Goal: Information Seeking & Learning: Learn about a topic

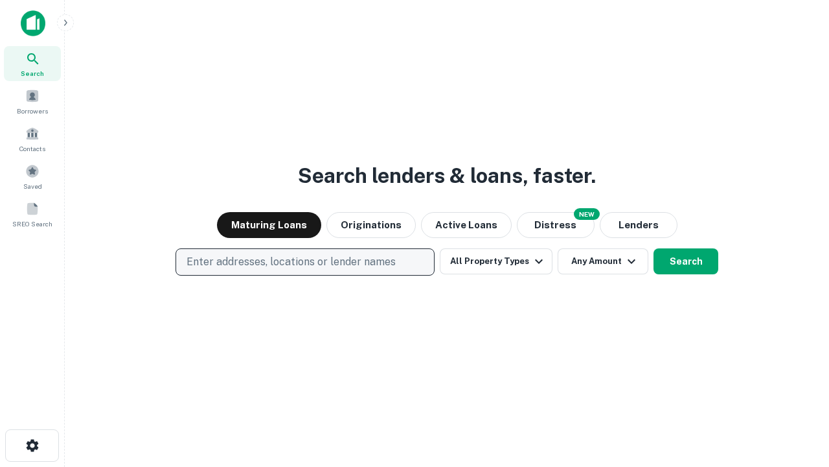
click at [305, 262] on p "Enter addresses, locations or lender names" at bounding box center [291, 262] width 209 height 16
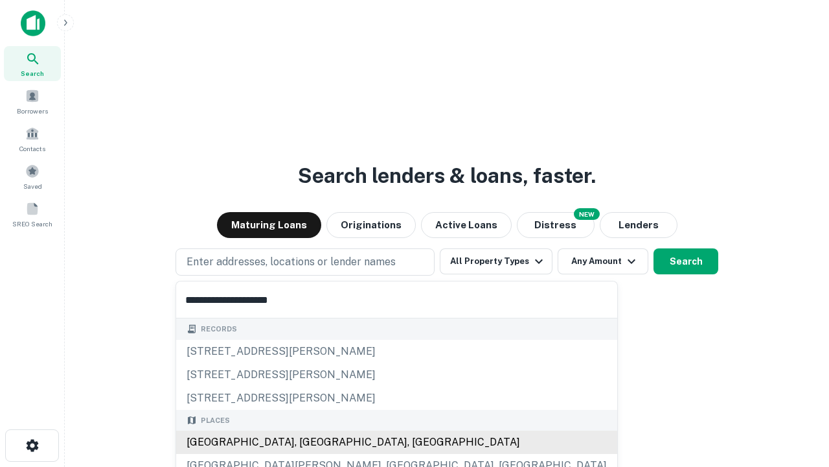
click at [310, 442] on div "[GEOGRAPHIC_DATA], [GEOGRAPHIC_DATA], [GEOGRAPHIC_DATA]" at bounding box center [396, 441] width 441 height 23
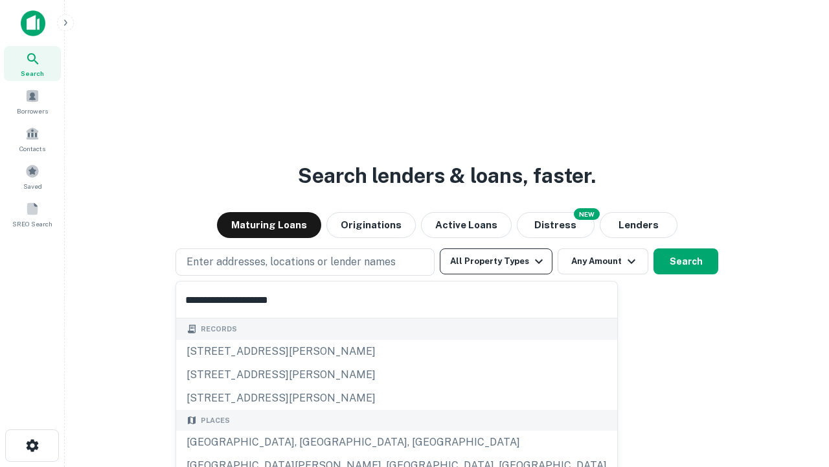
click at [496, 261] on button "All Property Types" at bounding box center [496, 261] width 113 height 26
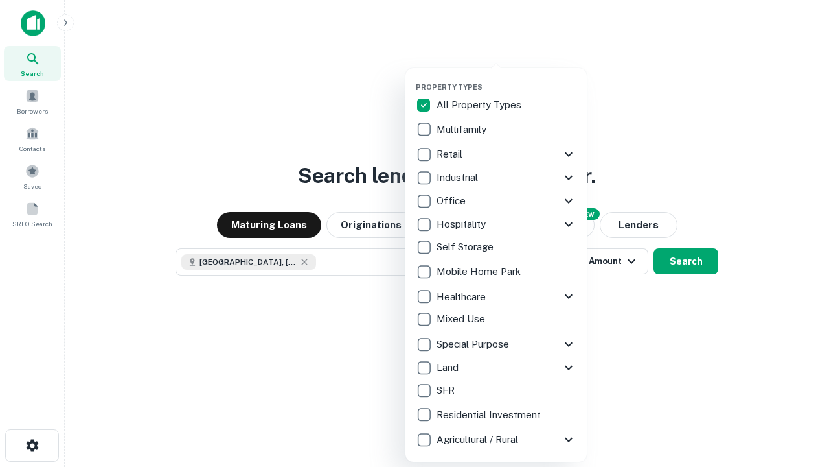
click at [507, 78] on button "button" at bounding box center [506, 78] width 181 height 1
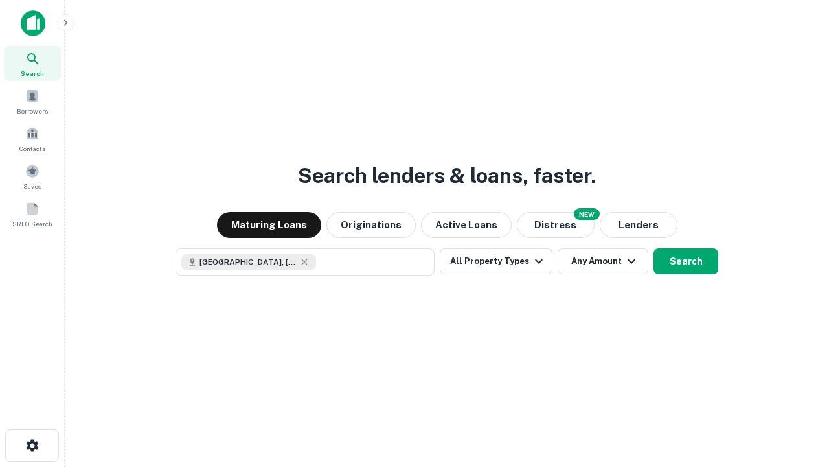
scroll to position [21, 0]
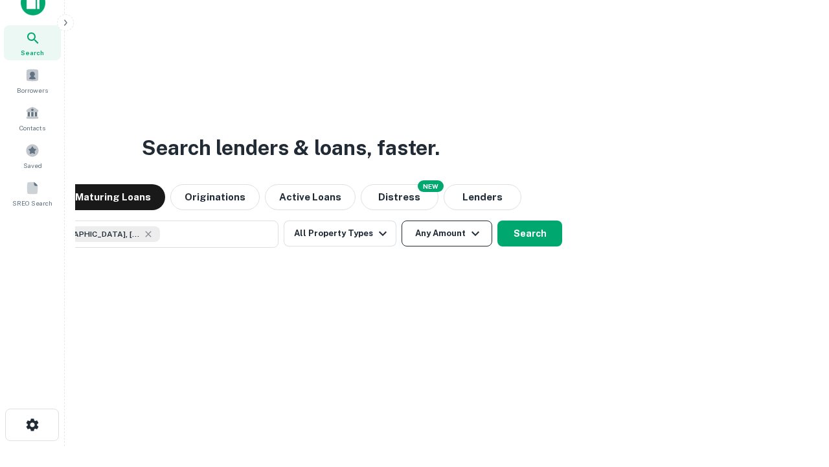
click at [402, 220] on button "Any Amount" at bounding box center [447, 233] width 91 height 26
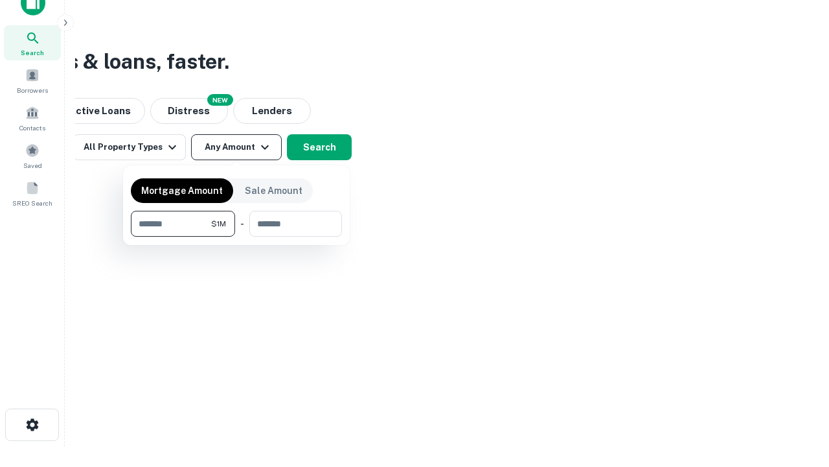
type input "*******"
click at [237, 237] on button "button" at bounding box center [236, 237] width 211 height 1
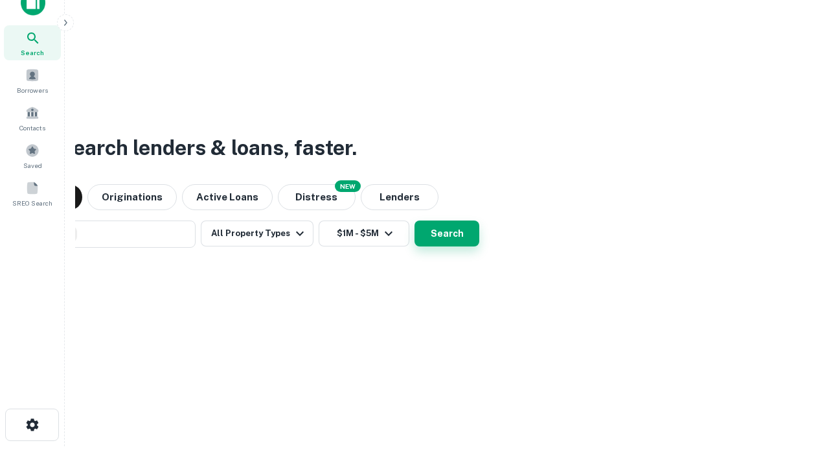
click at [415, 220] on button "Search" at bounding box center [447, 233] width 65 height 26
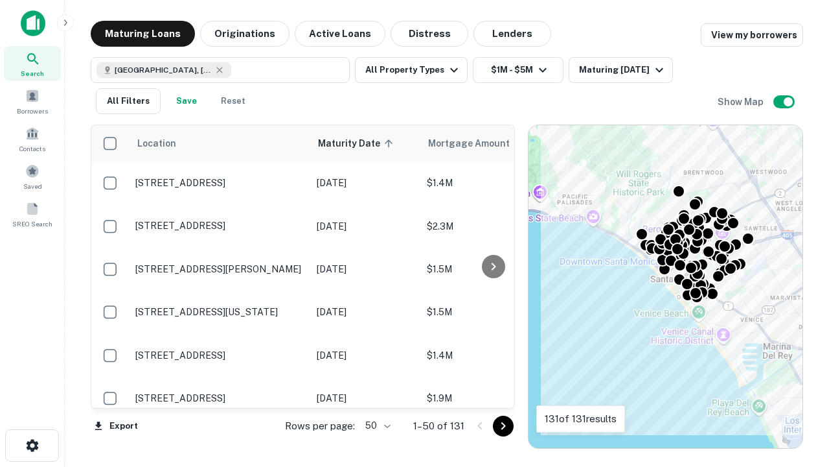
click at [376, 425] on body "Search Borrowers Contacts Saved SREO Search Maturing Loans Originations Active …" at bounding box center [414, 233] width 829 height 467
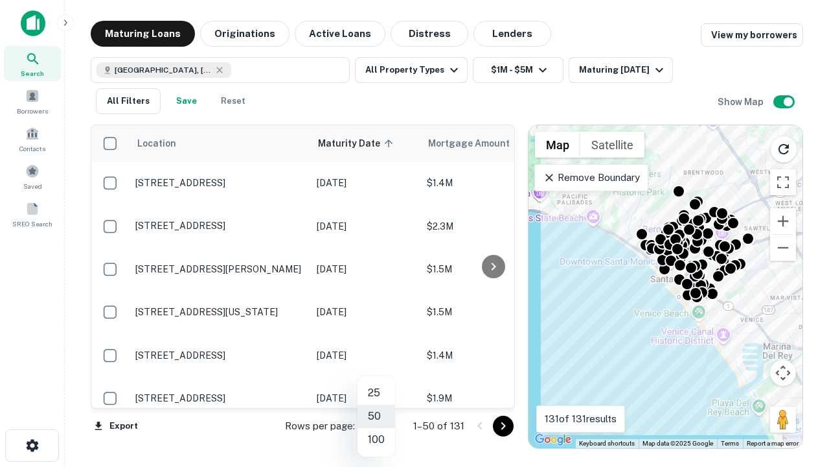
click at [376, 393] on li "25" at bounding box center [377, 392] width 38 height 23
type input "**"
